Goal: Task Accomplishment & Management: Complete application form

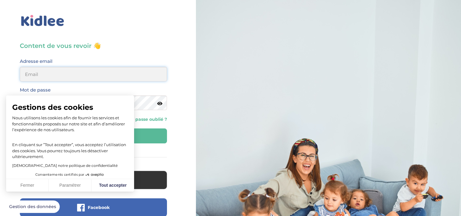
click at [58, 76] on input "email" at bounding box center [93, 74] width 147 height 15
type input "respautcharlotte@yahoo.fr"
click at [37, 183] on button "Fermer" at bounding box center [27, 185] width 43 height 13
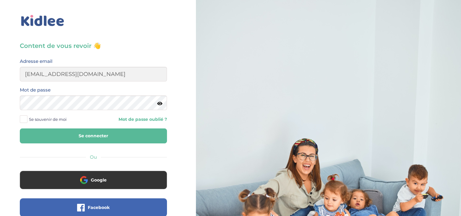
click at [141, 116] on link "Mot de passe oublié ?" at bounding box center [132, 119] width 69 height 6
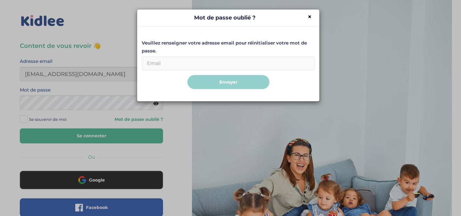
click at [181, 59] on input "Email" at bounding box center [228, 63] width 173 height 14
type input "[EMAIL_ADDRESS][DOMAIN_NAME]"
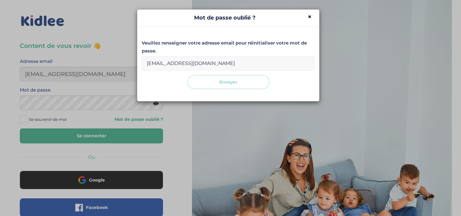
click at [241, 80] on button "Envoyer" at bounding box center [228, 82] width 82 height 14
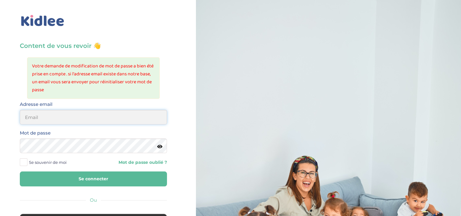
click at [32, 118] on input "email" at bounding box center [93, 117] width 147 height 15
type input "respautcharlotte@yahoo.fr"
click at [100, 177] on button "Se connecter" at bounding box center [93, 178] width 147 height 15
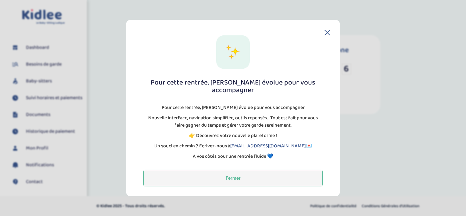
click at [246, 173] on button "Fermer" at bounding box center [232, 177] width 179 height 16
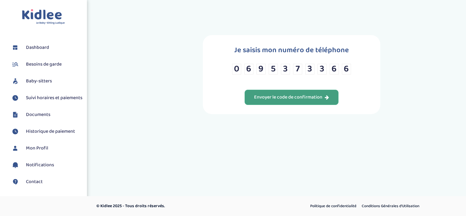
click at [278, 94] on div "Envoyer le code de confirmation" at bounding box center [291, 97] width 75 height 7
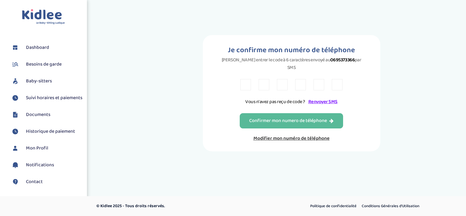
click at [245, 79] on input "text" at bounding box center [245, 84] width 11 height 11
type input "F"
type input "y"
type input "Y"
type input "2"
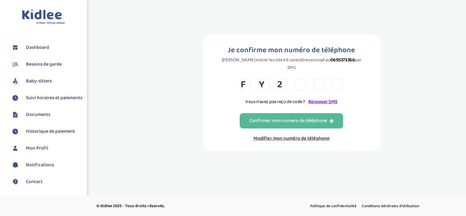
type input "W"
type input "Z"
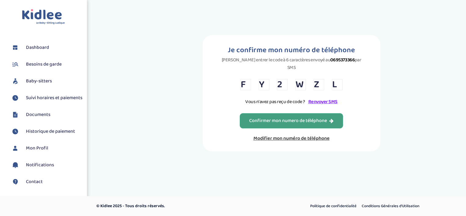
type input "L"
click at [290, 117] on div "Confirmer mon numero de téléphone" at bounding box center [291, 120] width 84 height 7
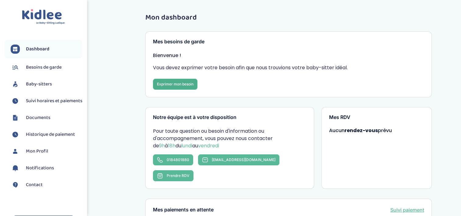
click at [183, 86] on link "Exprimer mon besoin" at bounding box center [175, 84] width 44 height 11
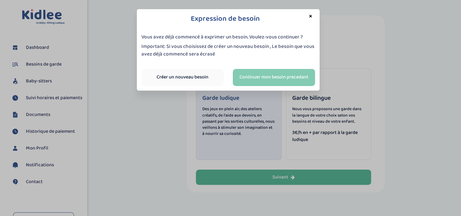
click at [258, 78] on link "Continuer mon besoin precedant" at bounding box center [274, 77] width 82 height 17
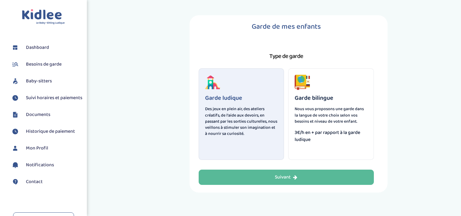
select select "2"
click at [259, 140] on div "Garde ludique Des jeux en plein air, des ateliers créatifs, de l'aide aux devoi…" at bounding box center [242, 113] width 86 height 91
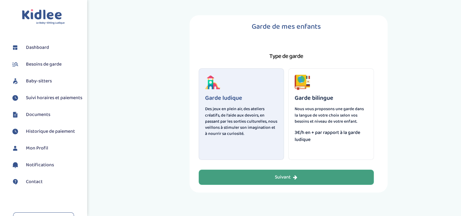
click at [281, 176] on div "Suivant" at bounding box center [286, 177] width 23 height 7
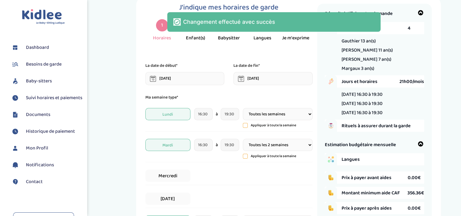
scroll to position [23, 0]
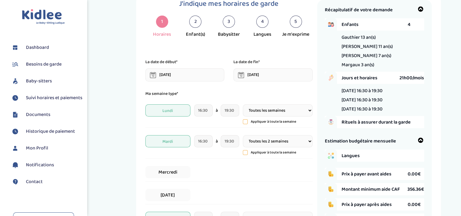
click at [197, 21] on div "2" at bounding box center [195, 22] width 12 height 12
click at [308, 137] on select "Toutes les semaines Toutes les 2 semaines Tous les mois" at bounding box center [277, 141] width 69 height 12
select select "1"
click at [243, 135] on select "Toutes les semaines Toutes les 2 semaines Tous les mois" at bounding box center [277, 141] width 69 height 12
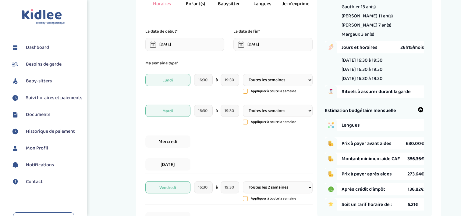
scroll to position [84, 0]
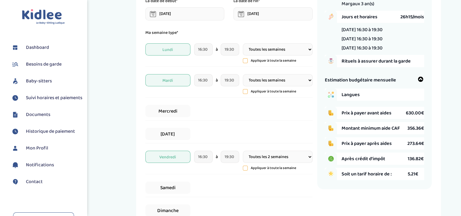
click at [223, 136] on div "Jeudi" at bounding box center [228, 134] width 167 height 19
click at [176, 130] on span "Jeudi" at bounding box center [167, 134] width 45 height 12
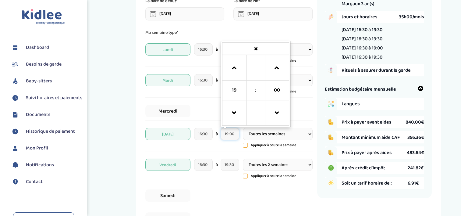
click at [236, 131] on input "19:00" at bounding box center [230, 134] width 19 height 12
click at [278, 69] on span at bounding box center [277, 68] width 16 height 16
type input "19:30"
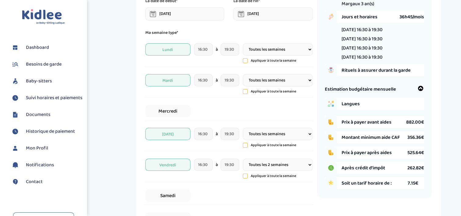
click at [310, 106] on div "Mercredi" at bounding box center [228, 111] width 167 height 19
click at [311, 134] on select "Toutes les semaines Toutes les 2 semaines Tous les mois" at bounding box center [277, 134] width 69 height 12
select select "3"
click at [243, 128] on select "Toutes les semaines Toutes les 2 semaines Tous les mois" at bounding box center [277, 134] width 69 height 12
click at [309, 164] on select "Toutes les semaines Toutes les 2 semaines Tous les mois" at bounding box center [277, 164] width 69 height 12
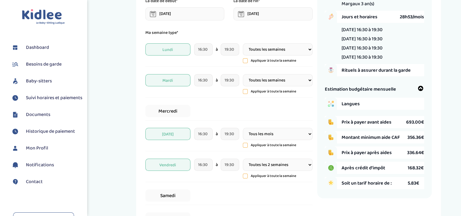
click at [223, 179] on div "Vendredi 16:30 à 19:30 Toutes les semaines Toutes les 2 semaines Tous les mois …" at bounding box center [228, 168] width 167 height 27
click at [172, 166] on span "Vendredi" at bounding box center [167, 164] width 45 height 12
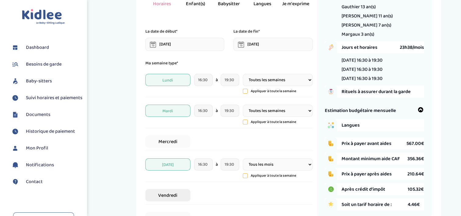
scroll to position [0, 0]
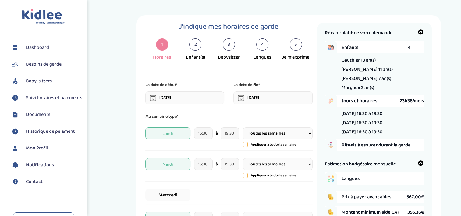
click at [366, 44] on span "Enfants" at bounding box center [375, 48] width 66 height 8
click at [365, 47] on span "Enfants" at bounding box center [375, 48] width 66 height 8
click at [192, 96] on input "02-01-2024" at bounding box center [184, 97] width 79 height 13
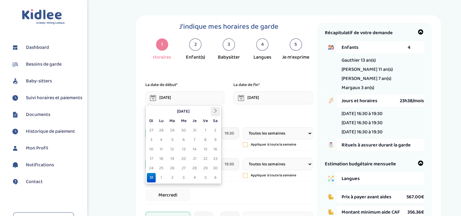
click at [213, 110] on th at bounding box center [215, 111] width 9 height 9
click at [152, 128] on td "31" at bounding box center [151, 130] width 9 height 9
type input "31-08-2025"
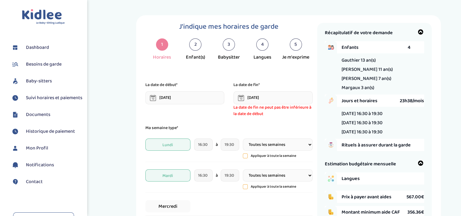
click at [283, 95] on input "31-07-2024" at bounding box center [272, 97] width 79 height 13
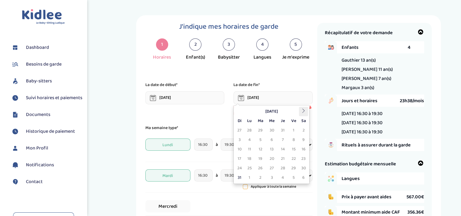
click at [303, 108] on th at bounding box center [303, 111] width 9 height 9
click at [303, 107] on th at bounding box center [303, 111] width 9 height 9
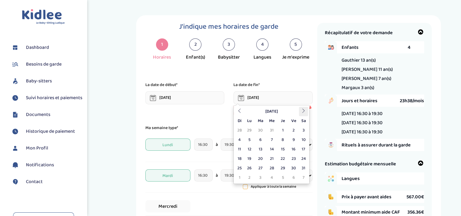
click at [303, 107] on th at bounding box center [303, 111] width 9 height 9
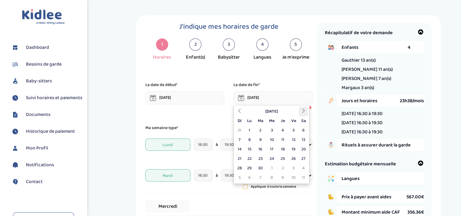
click at [303, 107] on th at bounding box center [303, 111] width 9 height 9
click at [261, 130] on td "30" at bounding box center [260, 130] width 11 height 9
type input "30-06-2026"
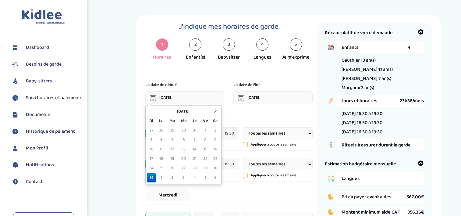
click at [210, 95] on input "31-08-2025" at bounding box center [184, 97] width 79 height 13
click at [216, 112] on icon at bounding box center [215, 110] width 4 height 4
click at [160, 127] on td "1" at bounding box center [161, 130] width 11 height 9
type input "01-09-2025"
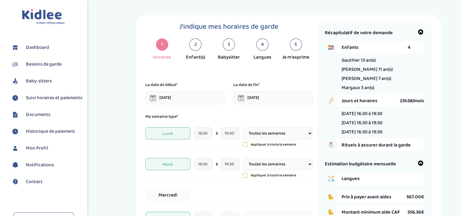
click at [220, 113] on p "Ma semaine type*" at bounding box center [228, 116] width 167 height 7
click at [366, 87] on span "Margaux 3 an(s)" at bounding box center [358, 88] width 33 height 8
click at [364, 78] on span "Augustin 7 an(s)" at bounding box center [367, 79] width 50 height 8
click at [364, 67] on span "Baptiste 11 an(s)" at bounding box center [367, 70] width 51 height 8
click at [364, 61] on span "Gauthier 13 an(s)" at bounding box center [359, 60] width 34 height 8
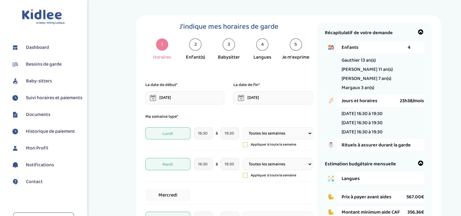
click at [421, 33] on icon at bounding box center [421, 32] width 6 height 6
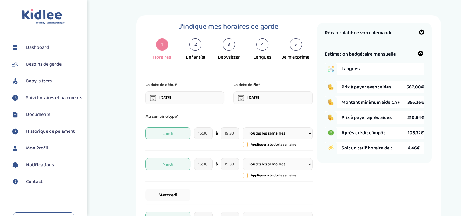
click at [421, 33] on icon at bounding box center [421, 32] width 6 height 6
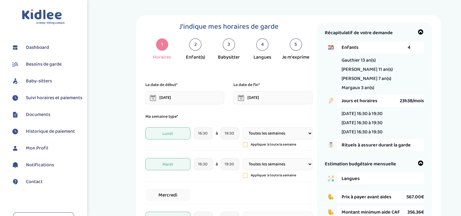
click at [391, 46] on span "Enfants" at bounding box center [375, 48] width 66 height 8
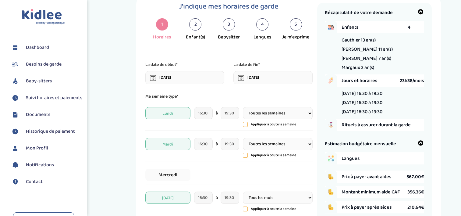
scroll to position [30, 0]
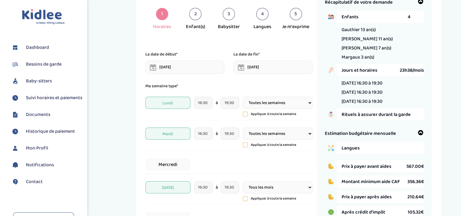
click at [389, 115] on span "Rituels à assurer durant la garde" at bounding box center [383, 115] width 83 height 8
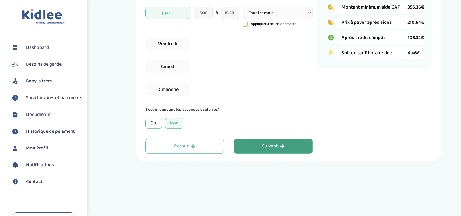
scroll to position [213, 0]
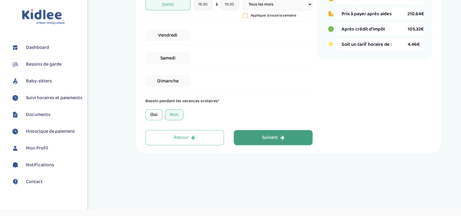
click at [267, 138] on div "Suivant" at bounding box center [273, 137] width 23 height 7
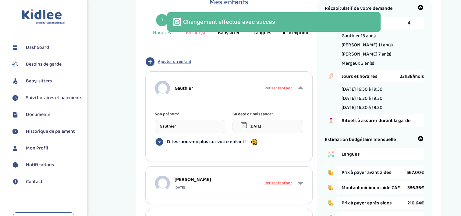
scroll to position [23, 0]
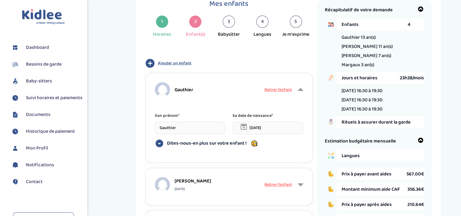
click at [300, 88] on icon at bounding box center [300, 89] width 5 height 9
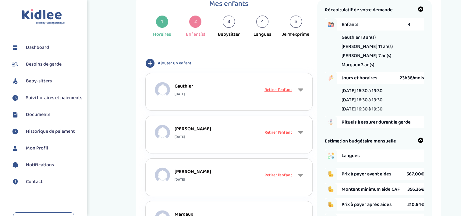
click at [286, 88] on span "Retirer l’enfant" at bounding box center [277, 89] width 27 height 7
type input "Baptiste"
type input "14-02-2014"
type input "Augustin"
type input "23-03-2018"
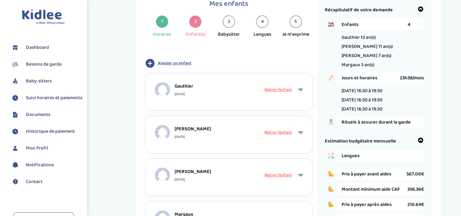
type input "Margaux"
type input "24-02-2022"
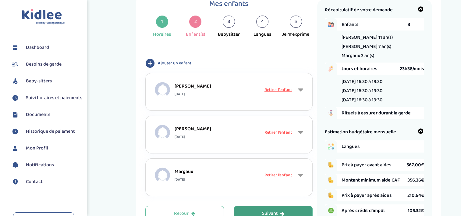
click at [283, 87] on span "Retirer l’enfant" at bounding box center [277, 89] width 27 height 7
type input "Augustin"
type input "23-03-2018"
type input "Margaux"
type input "24-02-2022"
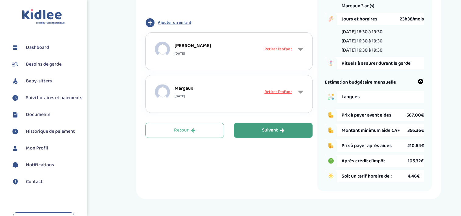
scroll to position [53, 0]
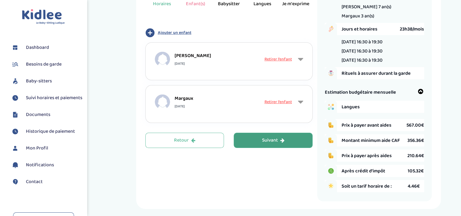
click at [273, 140] on div "Suivant" at bounding box center [273, 140] width 23 height 7
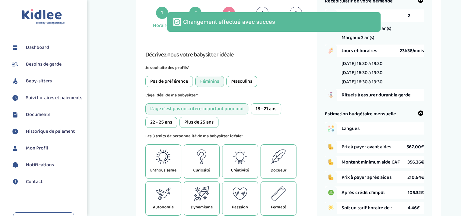
scroll to position [23, 0]
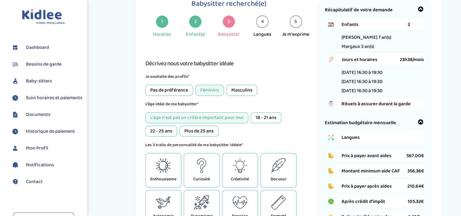
click at [160, 129] on div "22 - 25 ans" at bounding box center [161, 131] width 32 height 11
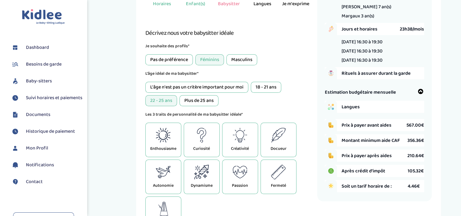
scroll to position [84, 0]
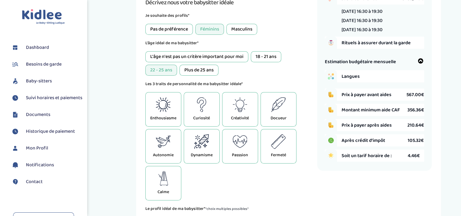
click at [205, 139] on icon at bounding box center [201, 141] width 15 height 15
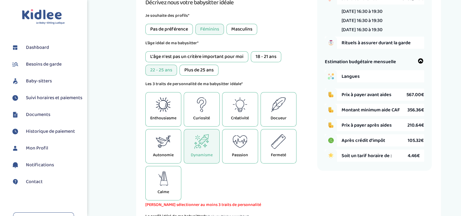
click at [282, 138] on icon at bounding box center [278, 141] width 15 height 15
click at [273, 113] on div "Docueur" at bounding box center [279, 109] width 36 height 34
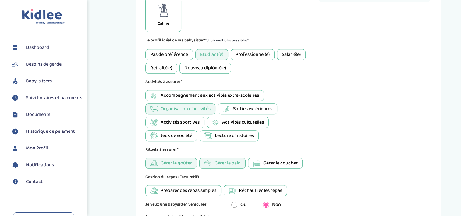
scroll to position [267, 0]
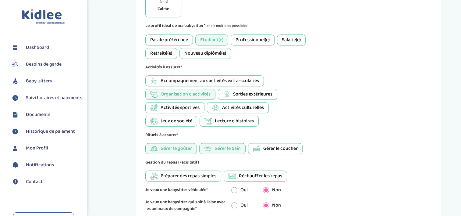
click at [243, 176] on span "Réchauffer les repas" at bounding box center [260, 175] width 43 height 7
click at [251, 91] on span "Sorties extérieures" at bounding box center [252, 93] width 39 height 7
click at [241, 107] on span "Activités culturelles" at bounding box center [243, 107] width 42 height 7
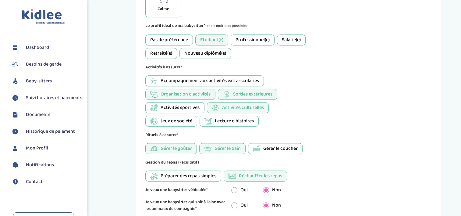
click at [204, 92] on span "Organisation d'activités" at bounding box center [186, 93] width 50 height 7
click at [209, 120] on icon at bounding box center [207, 121] width 7 height 6
click at [173, 121] on span "Jeux de société" at bounding box center [177, 120] width 32 height 7
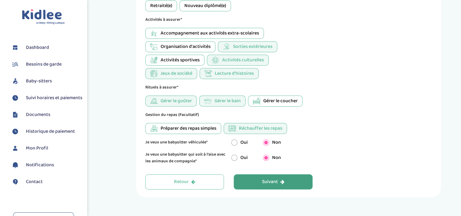
scroll to position [328, 0]
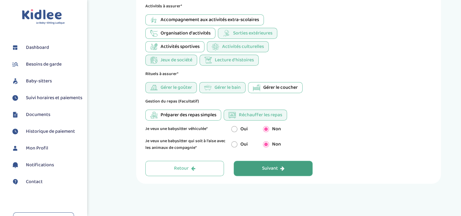
click at [274, 162] on button "Suivant" at bounding box center [273, 168] width 79 height 15
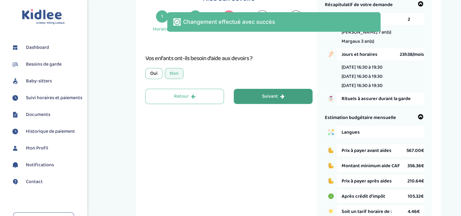
scroll to position [23, 0]
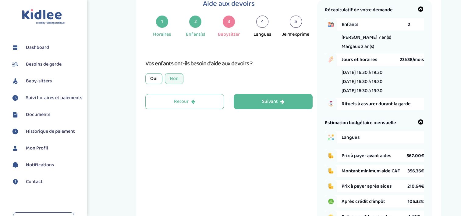
click at [151, 77] on div "Oui" at bounding box center [153, 78] width 17 height 11
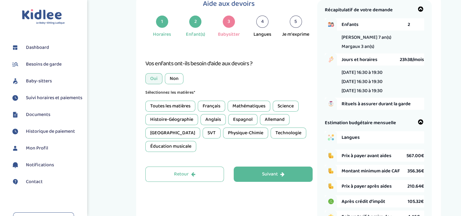
click at [173, 104] on div "Toutes les matières" at bounding box center [170, 106] width 50 height 11
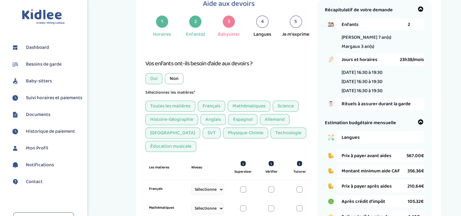
click at [173, 104] on div "Toutes les matières" at bounding box center [170, 106] width 50 height 11
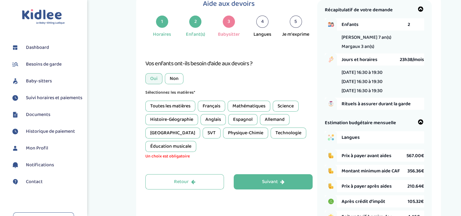
click at [183, 104] on div "Toutes les matières" at bounding box center [170, 106] width 50 height 11
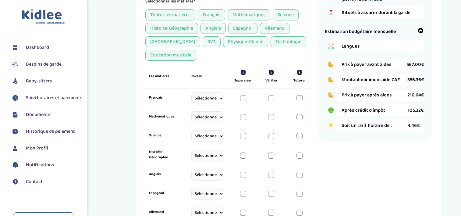
scroll to position [114, 0]
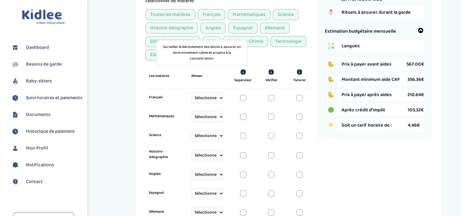
click at [242, 71] on icon at bounding box center [242, 71] width 5 height 5
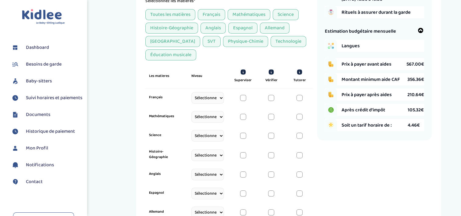
click at [243, 97] on div at bounding box center [243, 98] width 6 height 6
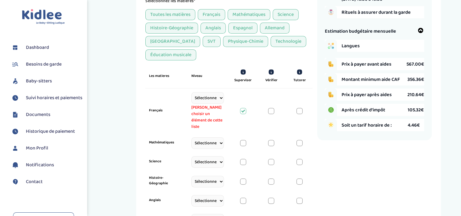
click at [224, 94] on select "Sélectionne CP CE1 CE2 CM1 CM2 6eme 5eme 4eme 3eme Seconde Prémière Terminale" at bounding box center [207, 98] width 33 height 12
select select "CE1"
click at [191, 92] on select "Sélectionne CP CE1 CE2 CM1 CM2 6eme 5eme 4eme 3eme Seconde Prémière Terminale" at bounding box center [207, 98] width 33 height 12
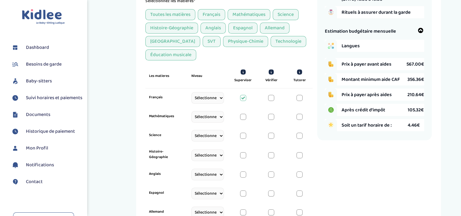
click at [221, 115] on select "Sélectionne CP CE1 CE2 CM1 CM2 6eme 5eme 4eme 3eme Seconde Prémière Terminale" at bounding box center [207, 117] width 33 height 12
select select "CE1"
click at [191, 117] on select "Sélectionne CP CE1 CE2 CM1 CM2 6eme 5eme 4eme 3eme Seconde Prémière Terminale" at bounding box center [207, 117] width 33 height 12
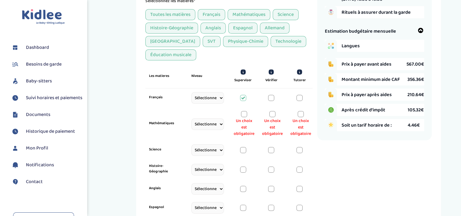
click at [245, 111] on div at bounding box center [244, 114] width 6 height 6
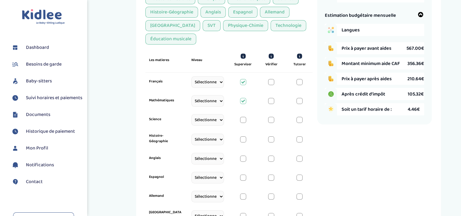
scroll to position [145, 0]
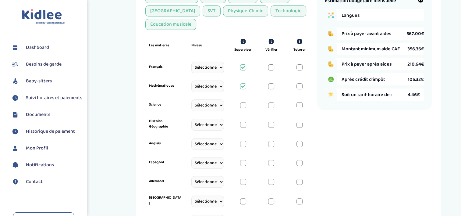
click at [222, 144] on select "Sélectionne CP CE1 CE2 CM1 CM2 6eme 5eme 4eme 3eme Seconde Prémière Terminale" at bounding box center [207, 144] width 33 height 12
select select "CE1"
click at [191, 144] on select "Sélectionne CP CE1 CE2 CM1 CM2 6eme 5eme 4eme 3eme Seconde Prémière Terminale" at bounding box center [207, 144] width 33 height 12
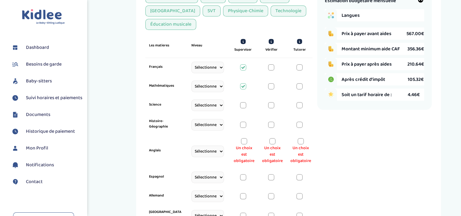
click at [246, 139] on div at bounding box center [244, 141] width 6 height 6
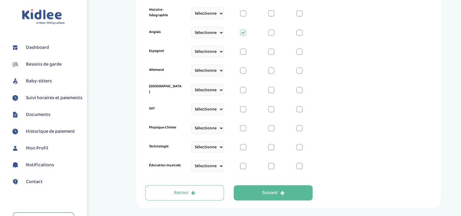
scroll to position [267, 0]
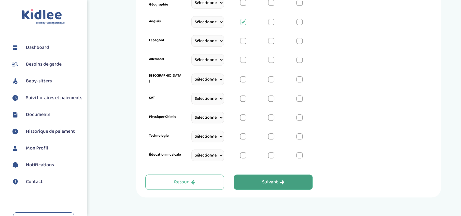
click at [260, 177] on button "Suivant" at bounding box center [273, 181] width 79 height 15
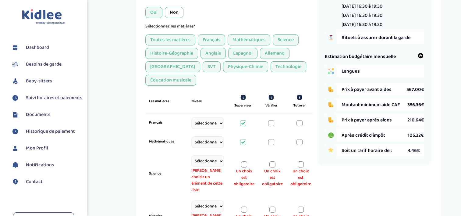
scroll to position [114, 0]
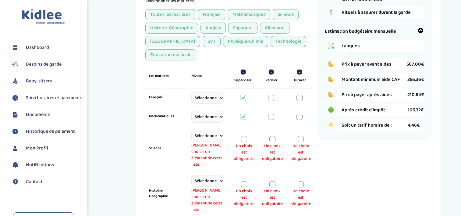
click at [220, 134] on select "Sélectionne CP CE1 CE2 CM1 CM2 6eme 5eme 4eme 3eme Seconde Prémière Terminale" at bounding box center [207, 136] width 33 height 12
select select "CE1"
click at [191, 136] on select "Sélectionne CP CE1 CE2 CM1 CM2 6eme 5eme 4eme 3eme Seconde Prémière Terminale" at bounding box center [207, 136] width 33 height 12
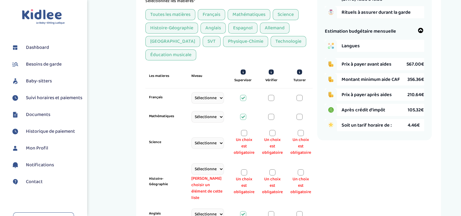
click at [245, 133] on div at bounding box center [244, 133] width 6 height 6
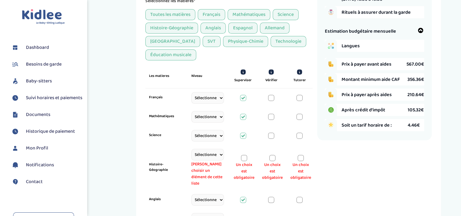
click at [221, 152] on select "Sélectionne CP CE1 CE2 CM1 CM2 6eme 5eme 4eme 3eme Seconde Prémière Terminale" at bounding box center [207, 155] width 33 height 12
select select "CE1"
click at [191, 155] on select "Sélectionne CP CE1 CE2 CM1 CM2 6eme 5eme 4eme 3eme Seconde Prémière Terminale" at bounding box center [207, 155] width 33 height 12
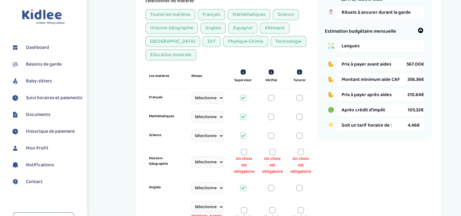
click at [245, 152] on div at bounding box center [244, 152] width 6 height 6
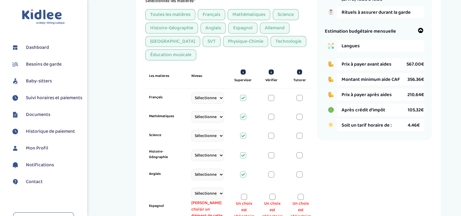
click at [222, 191] on select "Sélectionne CP CE1 CE2 CM1 CM2 6eme 5eme 4eme 3eme Seconde Prémière Terminale" at bounding box center [207, 193] width 33 height 12
select select "CE1"
click at [191, 193] on select "Sélectionne CP CE1 CE2 CM1 CM2 6eme 5eme 4eme 3eme Seconde Prémière Terminale" at bounding box center [207, 193] width 33 height 12
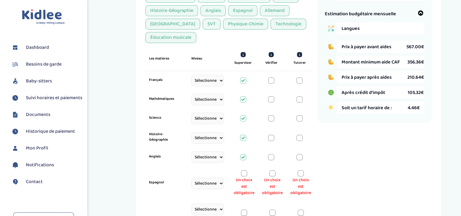
scroll to position [145, 0]
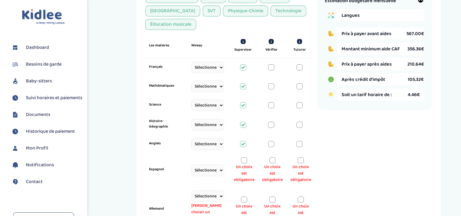
click at [242, 154] on div "Espagnol Sélectionne CP CE1 CE2 CM1 CM2 6eme 5eme 4eme 3eme Seconde Prémière Te…" at bounding box center [228, 169] width 167 height 33
click at [244, 161] on div at bounding box center [244, 160] width 6 height 6
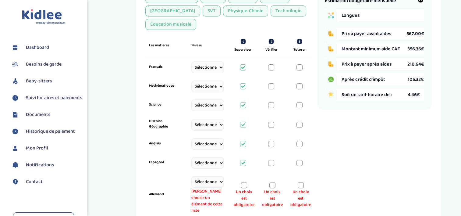
scroll to position [175, 0]
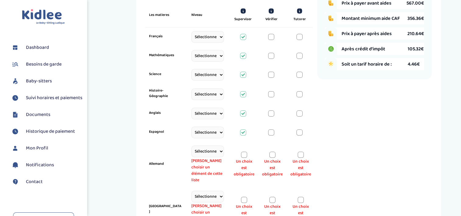
click at [221, 147] on select "Sélectionne CP CE1 CE2 CM1 CM2 6eme 5eme 4eme 3eme Seconde Prémière Terminale" at bounding box center [207, 151] width 33 height 12
select select "CE1"
click at [191, 151] on select "Sélectionne CP CE1 CE2 CM1 CM2 6eme 5eme 4eme 3eme Seconde Prémière Terminale" at bounding box center [207, 151] width 33 height 12
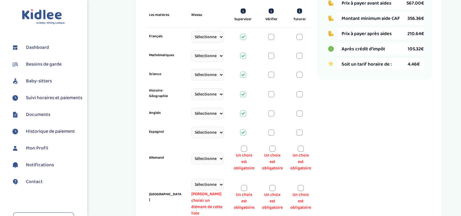
click at [244, 147] on div at bounding box center [244, 148] width 6 height 6
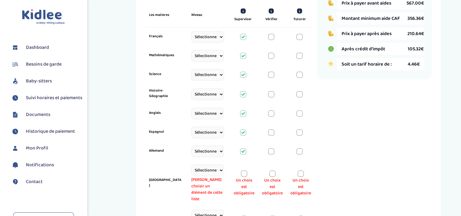
click at [221, 167] on select "Sélectionne CP CE1 CE2 CM1 CM2 6eme 5eme 4eme 3eme Seconde Prémière Terminale" at bounding box center [207, 170] width 33 height 12
select select "CE1"
click at [191, 170] on select "Sélectionne CP CE1 CE2 CM1 CM2 6eme 5eme 4eme 3eme Seconde Prémière Terminale" at bounding box center [207, 170] width 33 height 12
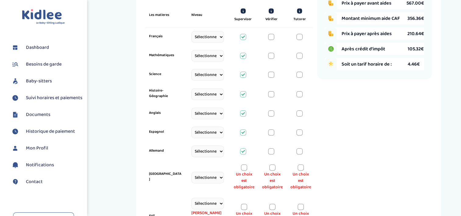
click at [243, 166] on div at bounding box center [244, 167] width 6 height 6
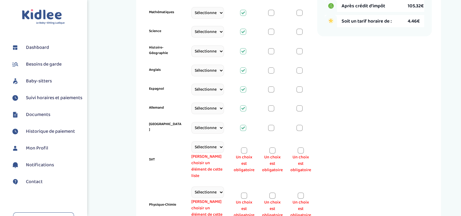
scroll to position [236, 0]
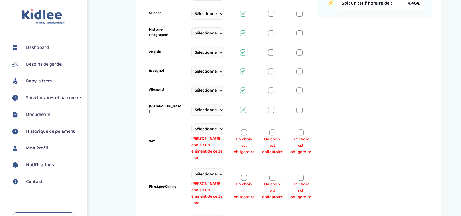
click at [220, 125] on select "Sélectionne CP CE1 CE2 CM1 CM2 6eme 5eme 4eme 3eme Seconde Prémière Terminale" at bounding box center [207, 129] width 33 height 12
select select "CE1"
click at [191, 128] on select "Sélectionne CP CE1 CE2 CM1 CM2 6eme 5eme 4eme 3eme Seconde Prémière Terminale" at bounding box center [207, 129] width 33 height 12
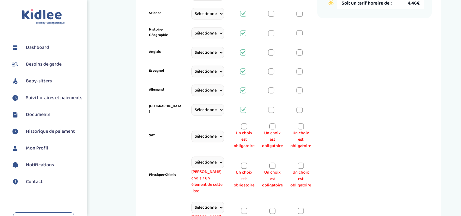
click at [244, 123] on div at bounding box center [244, 126] width 6 height 6
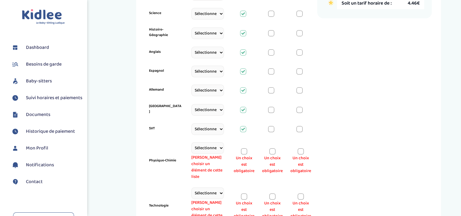
click at [222, 144] on select "Sélectionne CP CE1 CE2 CM1 CM2 6eme 5eme 4eme 3eme Seconde Prémière Terminale" at bounding box center [207, 148] width 33 height 12
select select "CE1"
click at [191, 147] on select "Sélectionne CP CE1 CE2 CM1 CM2 6eme 5eme 4eme 3eme Seconde Prémière Terminale" at bounding box center [207, 148] width 33 height 12
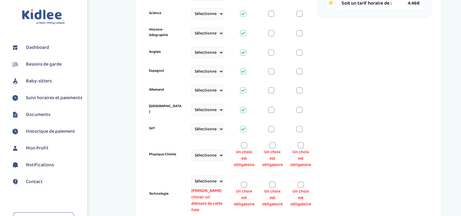
click at [244, 142] on div at bounding box center [244, 145] width 6 height 6
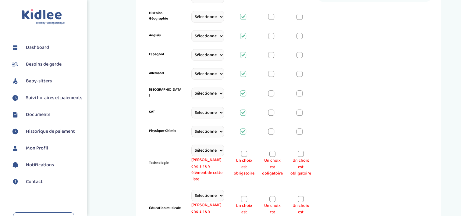
scroll to position [267, 0]
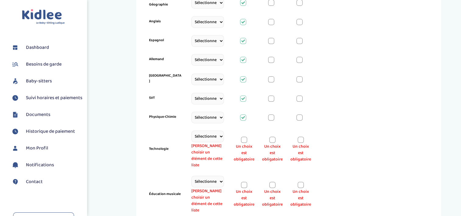
click at [222, 130] on select "Sélectionne CP CE1 CE2 CM1 CM2 6eme 5eme 4eme 3eme Seconde Prémière Terminale" at bounding box center [207, 136] width 33 height 12
select select "CE1"
click at [191, 135] on select "Sélectionne CP CE1 CE2 CM1 CM2 6eme 5eme 4eme 3eme Seconde Prémière Terminale" at bounding box center [207, 136] width 33 height 12
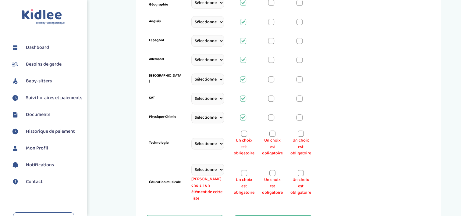
click at [243, 132] on div at bounding box center [244, 133] width 6 height 6
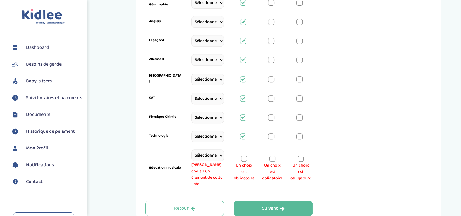
click at [219, 152] on select "Sélectionne CP CE1 CE2 CM1 CM2 6eme 5eme 4eme 3eme Seconde Prémière Terminale" at bounding box center [207, 155] width 33 height 12
select select "CE1"
click at [191, 154] on select "Sélectionne CP CE1 CE2 CM1 CM2 6eme 5eme 4eme 3eme Seconde Prémière Terminale" at bounding box center [207, 155] width 33 height 12
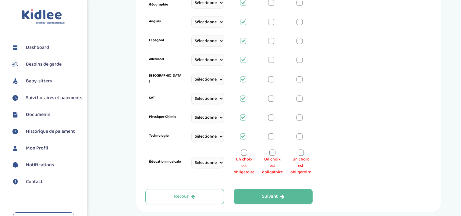
click at [244, 150] on div at bounding box center [244, 152] width 6 height 6
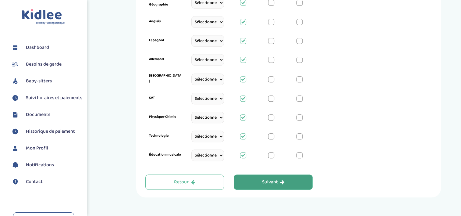
click at [253, 177] on button "Suivant" at bounding box center [273, 181] width 79 height 15
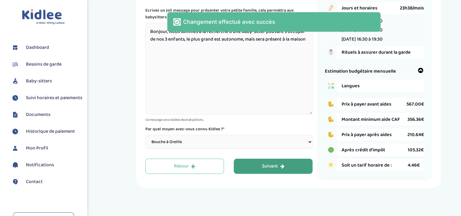
scroll to position [23, 0]
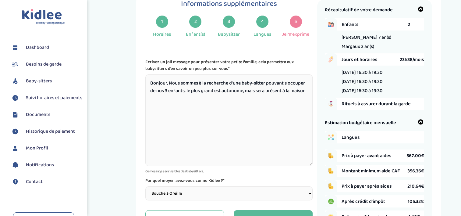
click at [165, 88] on textarea "Bonjour, Nous sommes à la recherche d'une baby-sitter pouvant s'occuper de nos …" at bounding box center [228, 119] width 167 height 91
click at [211, 90] on textarea "Bonjour, Nous sommes à la recherche d'une baby-sitter pouvant s'occuper de nos …" at bounding box center [228, 119] width 167 height 91
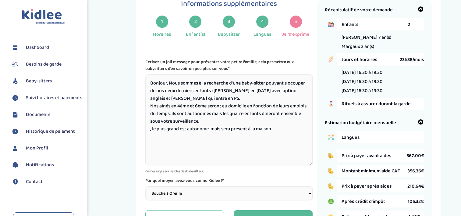
drag, startPoint x: 276, startPoint y: 130, endPoint x: 155, endPoint y: 132, distance: 121.6
click at [155, 132] on textarea "Bonjour, Nous sommes à la recherche d'une baby-sitter pouvant s'occuper de nos …" at bounding box center [228, 119] width 167 height 91
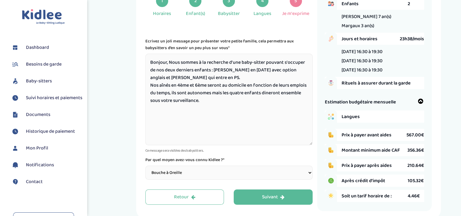
scroll to position [84, 0]
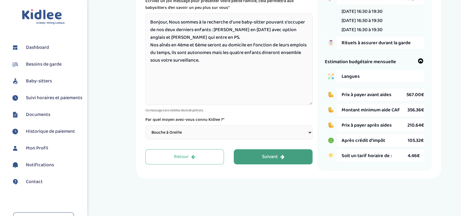
type textarea "Bonjour, Nous sommes à la recherche d'une baby-sitter pouvant s'occuper de nos …"
click at [257, 158] on button "Suivant" at bounding box center [273, 156] width 79 height 15
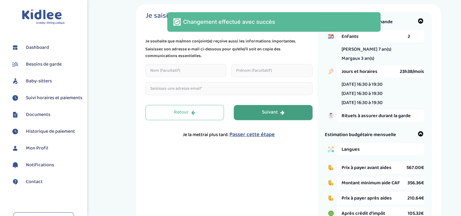
scroll to position [0, 0]
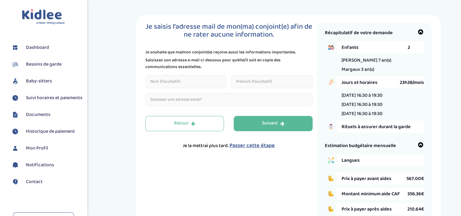
click at [250, 144] on span "Passer cette étape" at bounding box center [251, 145] width 45 height 9
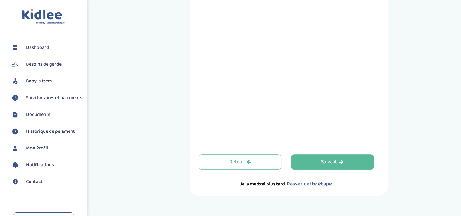
scroll to position [152, 0]
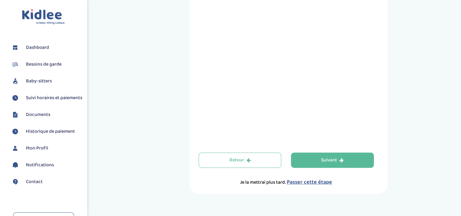
click at [313, 182] on span "Passer cette étape" at bounding box center [309, 182] width 45 height 9
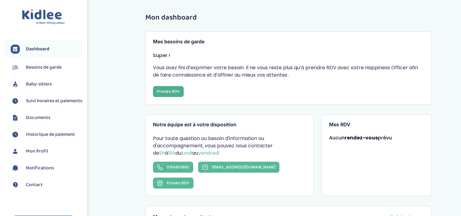
click at [163, 90] on button "Prendre RDV" at bounding box center [168, 91] width 31 height 11
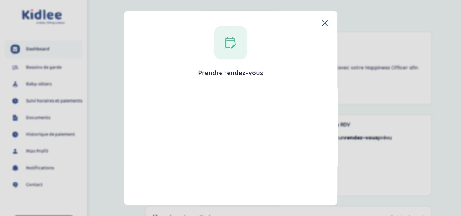
click at [322, 21] on icon at bounding box center [324, 22] width 5 height 5
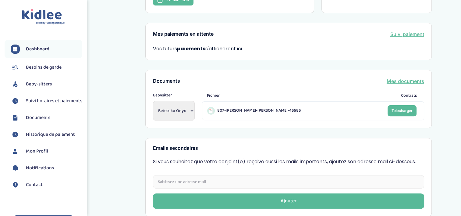
scroll to position [252, 0]
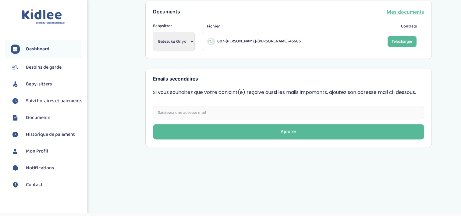
click at [30, 155] on span "Mon Profil" at bounding box center [37, 150] width 22 height 7
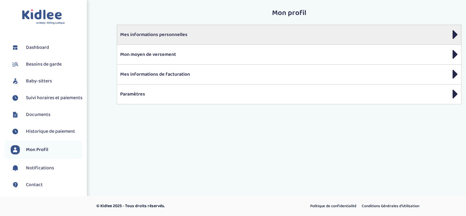
click at [451, 31] on p "Mes informations personnelles" at bounding box center [289, 34] width 338 height 7
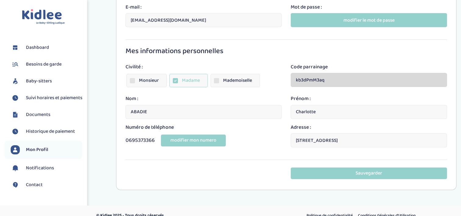
scroll to position [72, 0]
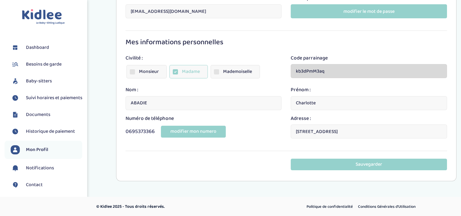
click at [327, 128] on input "[STREET_ADDRESS]" at bounding box center [369, 131] width 156 height 14
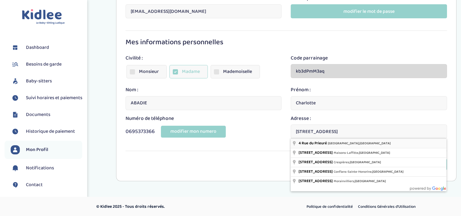
type input "[STREET_ADDRESS]"
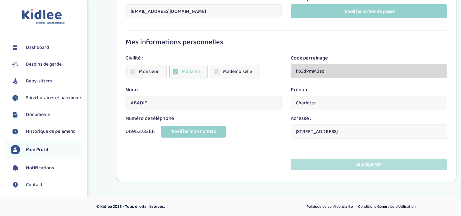
click at [334, 163] on button "Sauvegarder" at bounding box center [369, 163] width 156 height 11
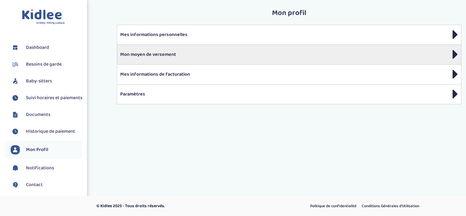
click at [166, 54] on p "Mon moyen de versement" at bounding box center [289, 54] width 338 height 7
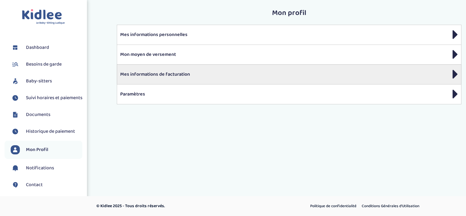
click at [235, 70] on div "Mes informations de facturation" at bounding box center [289, 74] width 344 height 20
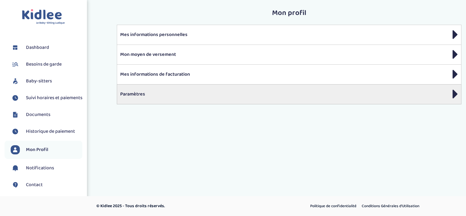
click at [132, 94] on p "Paramètres" at bounding box center [289, 93] width 338 height 7
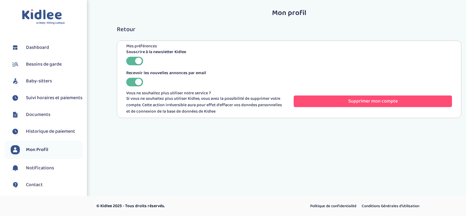
click at [31, 188] on span "Contact" at bounding box center [34, 184] width 17 height 7
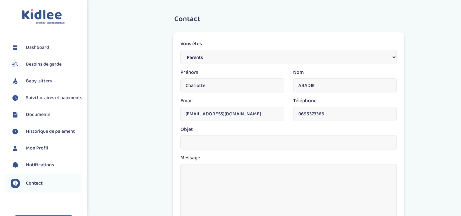
click at [37, 79] on span "Baby-sitters" at bounding box center [39, 80] width 26 height 7
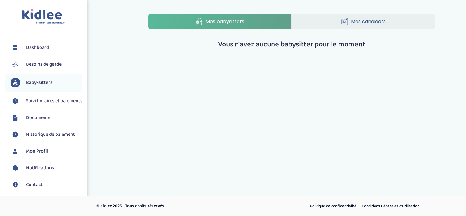
click at [360, 21] on span "Mes candidats" at bounding box center [368, 22] width 35 height 8
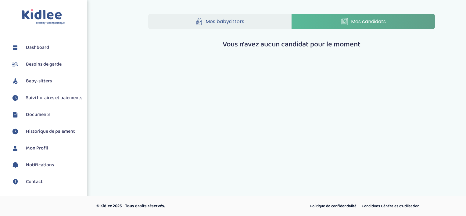
click at [31, 79] on span "Baby-sitters" at bounding box center [39, 80] width 26 height 7
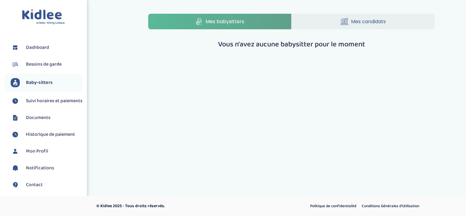
click at [36, 62] on span "Besoins de garde" at bounding box center [44, 64] width 36 height 7
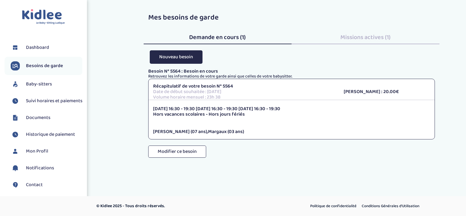
click at [371, 34] on span "Missions actives (1)" at bounding box center [365, 37] width 50 height 10
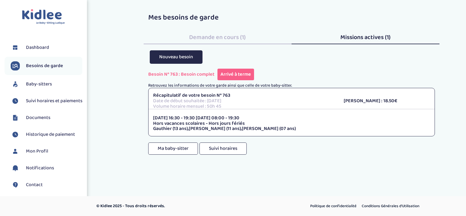
click at [221, 35] on span "Demande en cours (1)" at bounding box center [217, 37] width 57 height 10
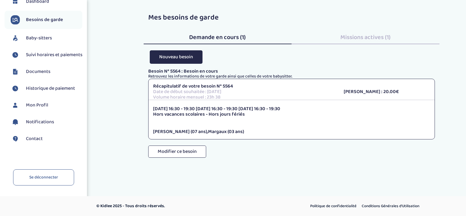
scroll to position [51, 0]
click at [59, 174] on link "Se déconnecter" at bounding box center [43, 177] width 61 height 16
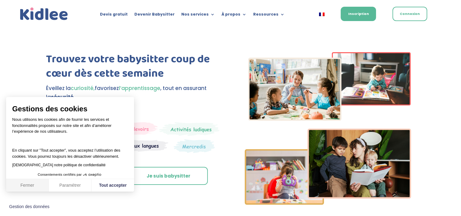
click at [25, 185] on button "Fermer" at bounding box center [27, 185] width 43 height 13
